Goal: Browse casually: Explore the website without a specific task or goal

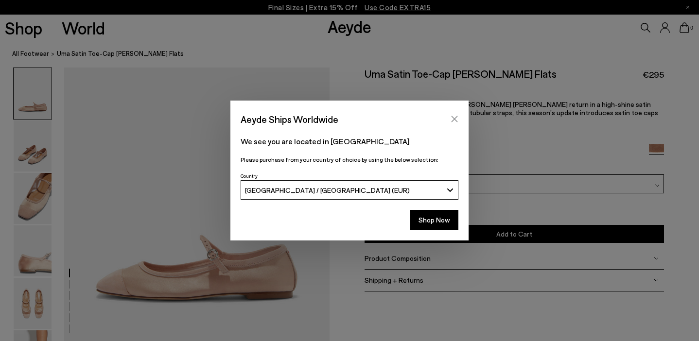
click at [456, 119] on icon "Close" at bounding box center [454, 119] width 8 height 8
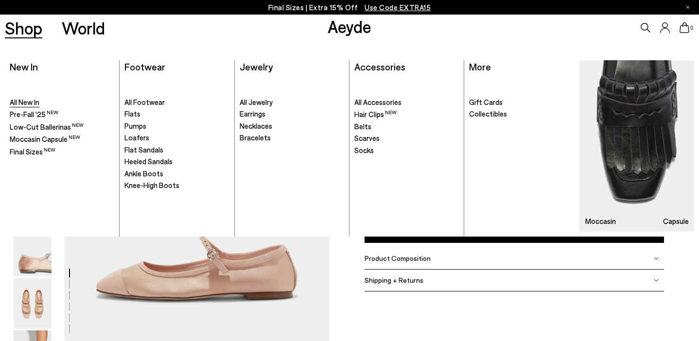
click at [17, 105] on span "All New In" at bounding box center [25, 102] width 30 height 9
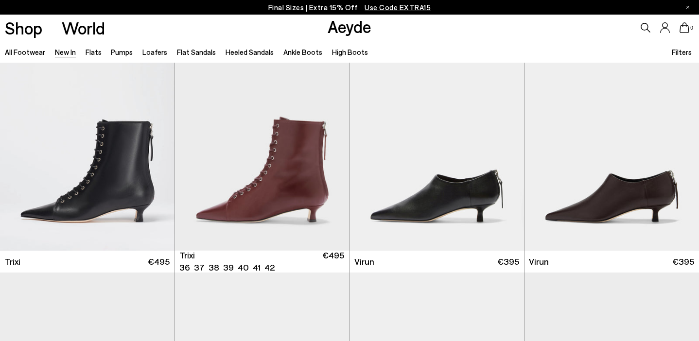
scroll to position [3415, 0]
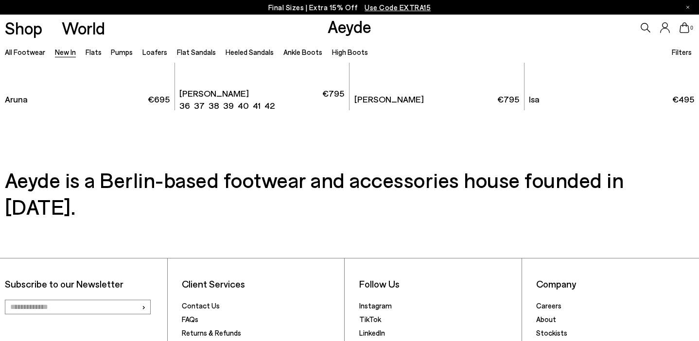
scroll to position [8005, 0]
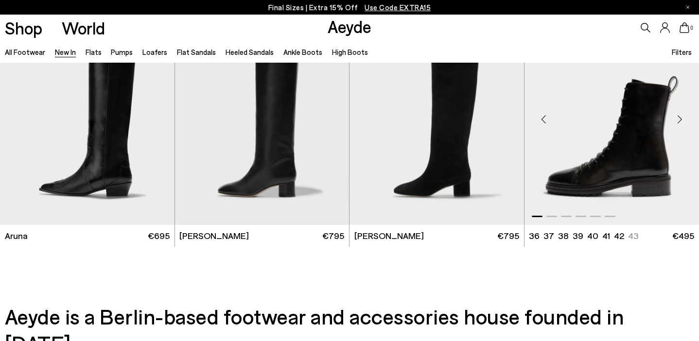
click at [678, 123] on div "Next slide" at bounding box center [679, 119] width 29 height 29
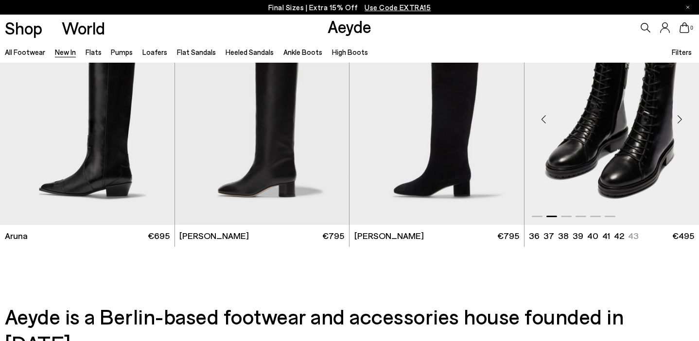
click at [678, 123] on div "Next slide" at bounding box center [679, 119] width 29 height 29
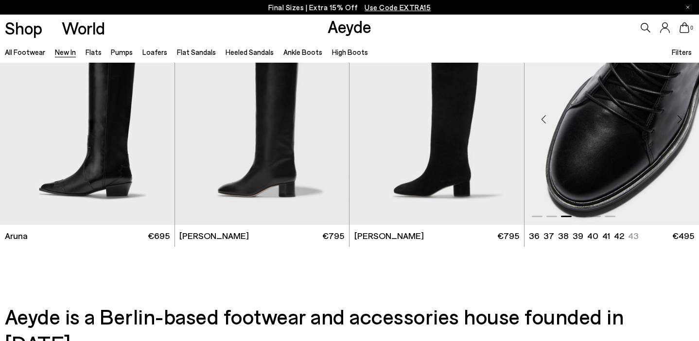
click at [678, 123] on div "Next slide" at bounding box center [679, 119] width 29 height 29
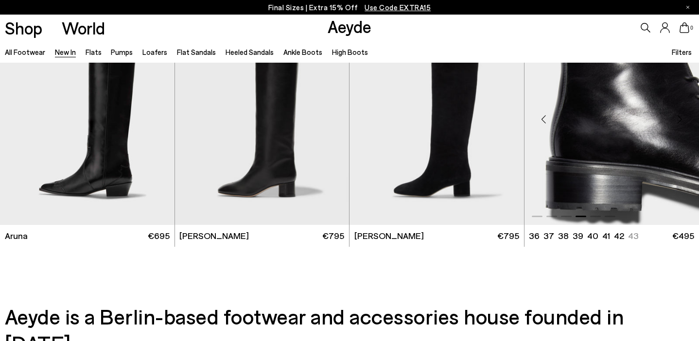
click at [678, 123] on div "Next slide" at bounding box center [679, 119] width 29 height 29
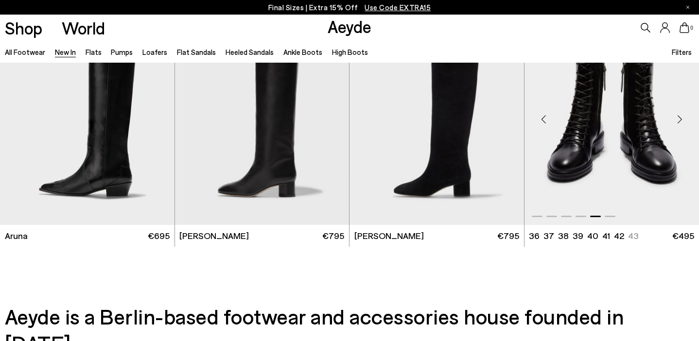
click at [678, 123] on div "Next slide" at bounding box center [679, 119] width 29 height 29
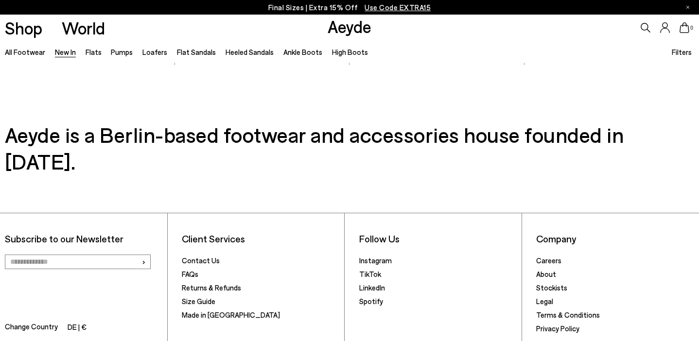
scroll to position [8224, 0]
